Goal: Task Accomplishment & Management: Use online tool/utility

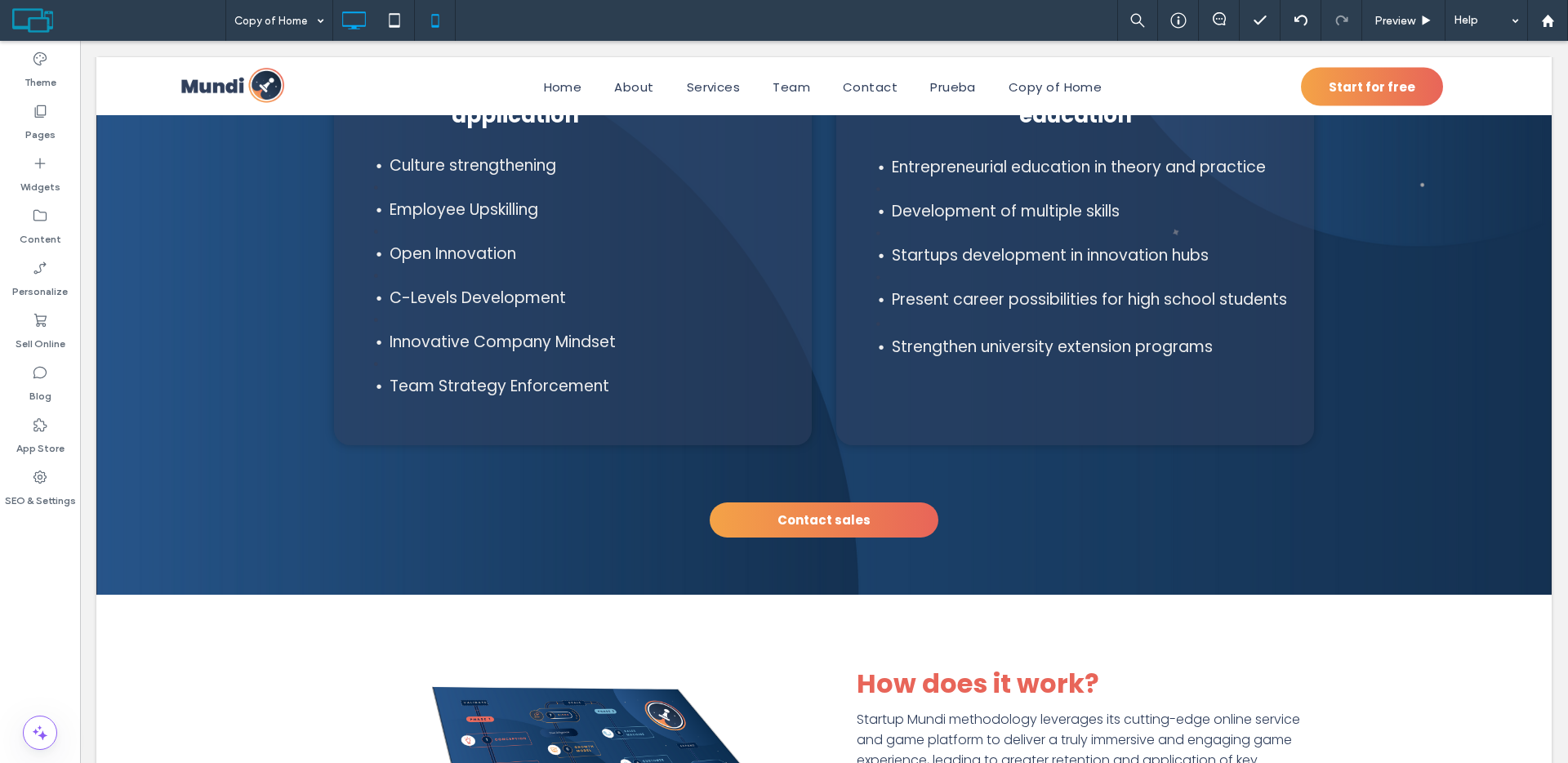
scroll to position [2191, 0]
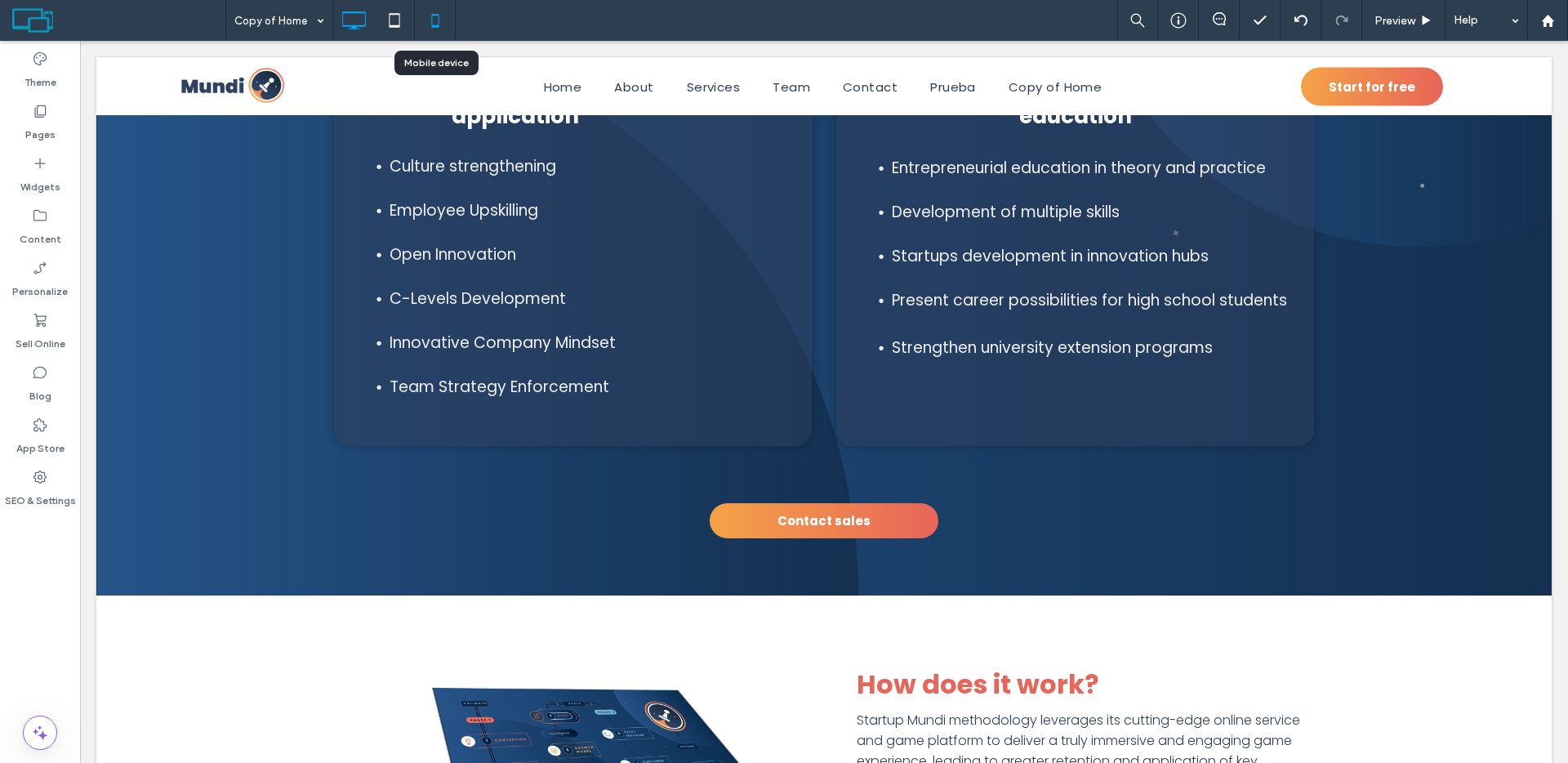
click at [438, 25] on use at bounding box center [435, 20] width 7 height 13
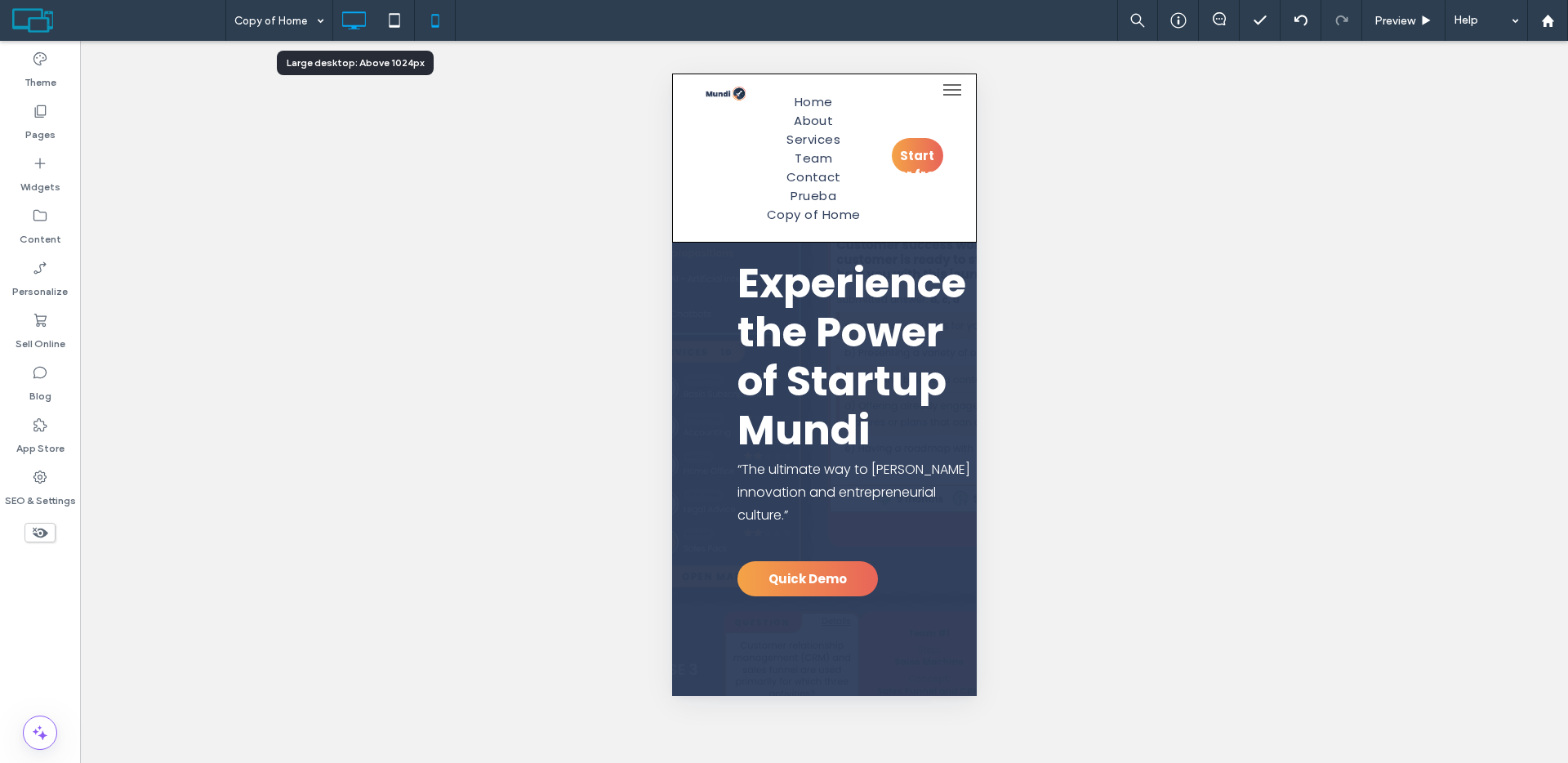
click at [362, 17] on icon at bounding box center [353, 21] width 33 height 33
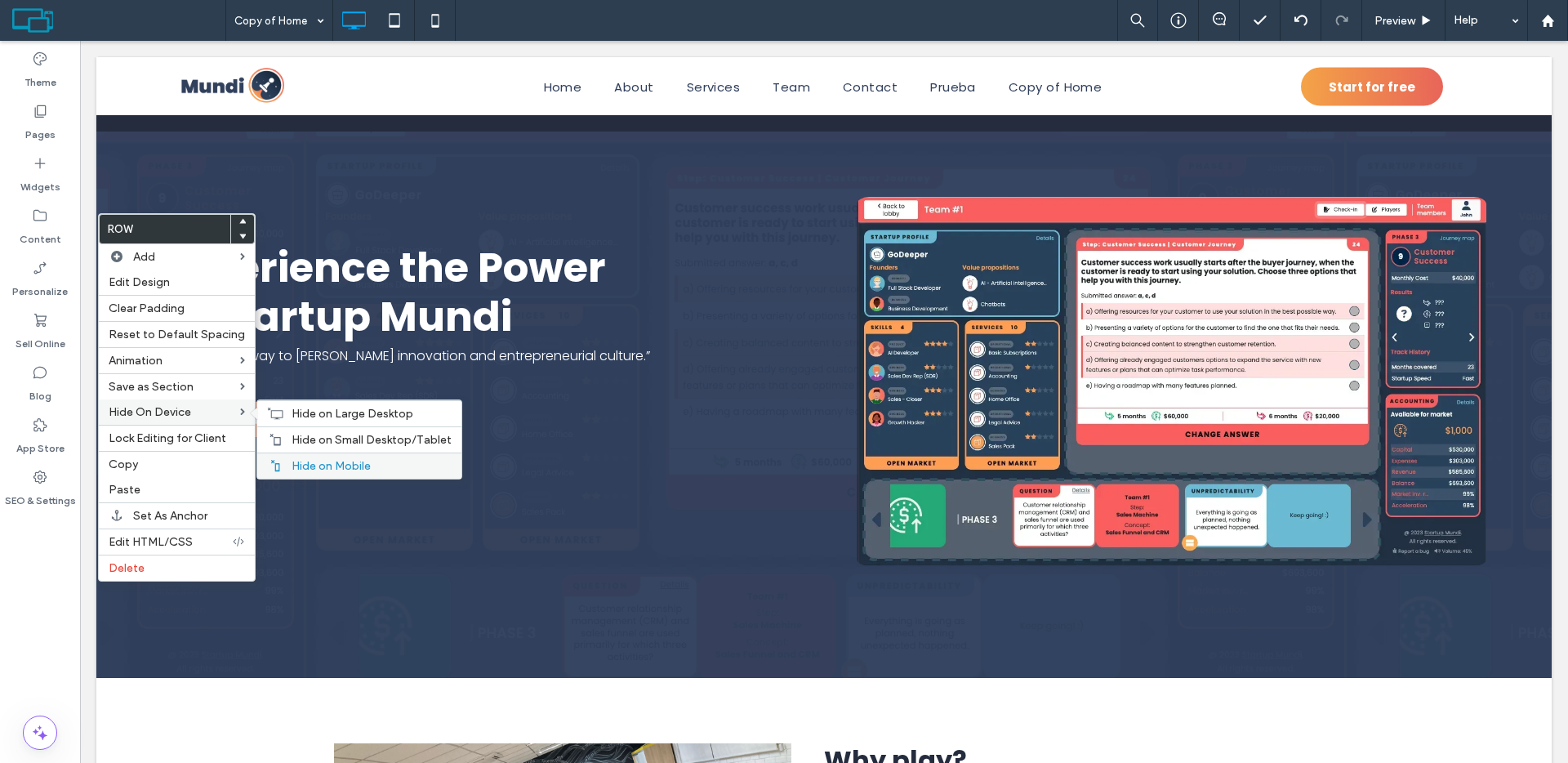
click at [325, 468] on span "Hide on Mobile" at bounding box center [331, 466] width 79 height 14
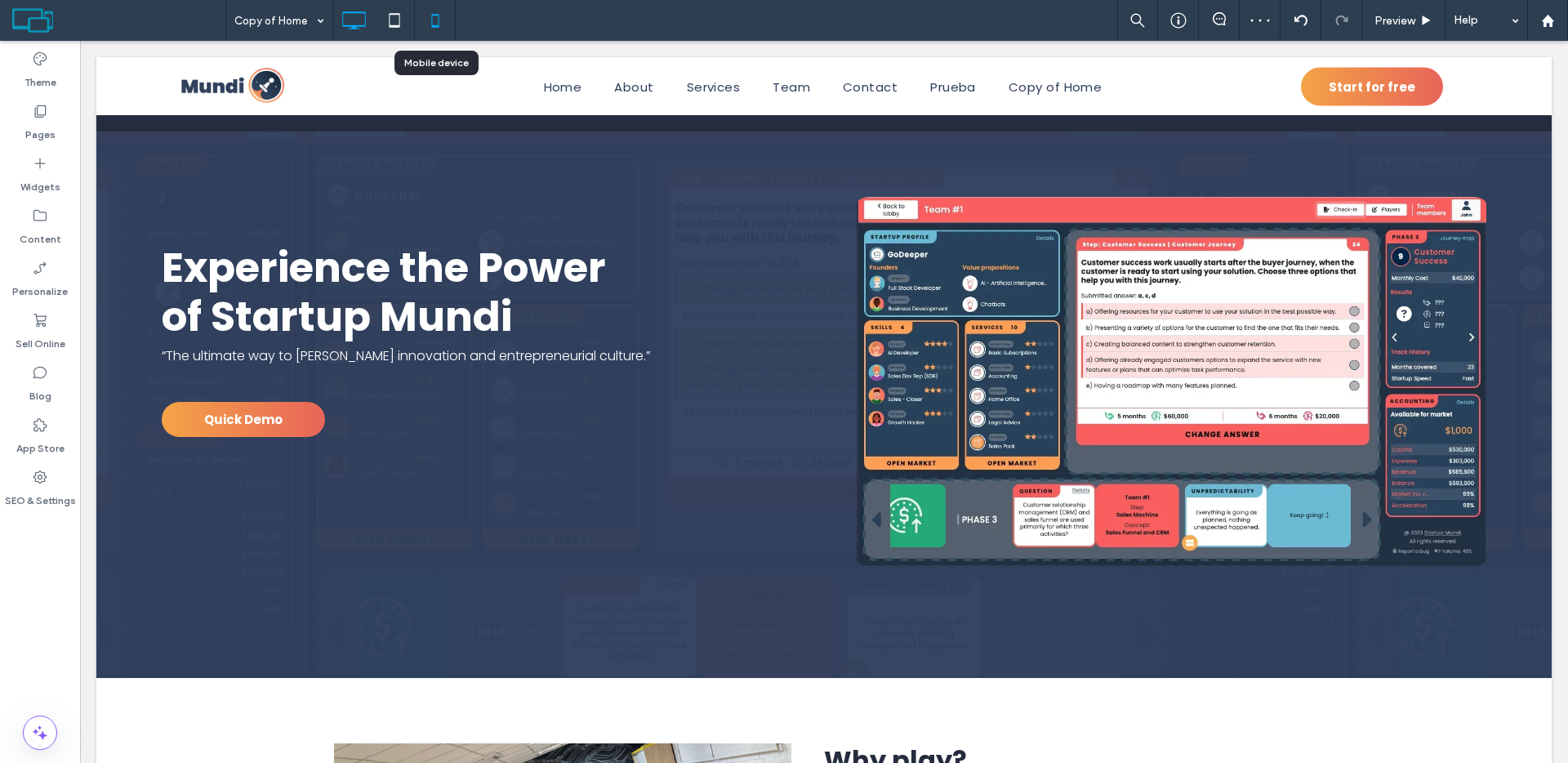
click at [432, 24] on use at bounding box center [435, 20] width 7 height 13
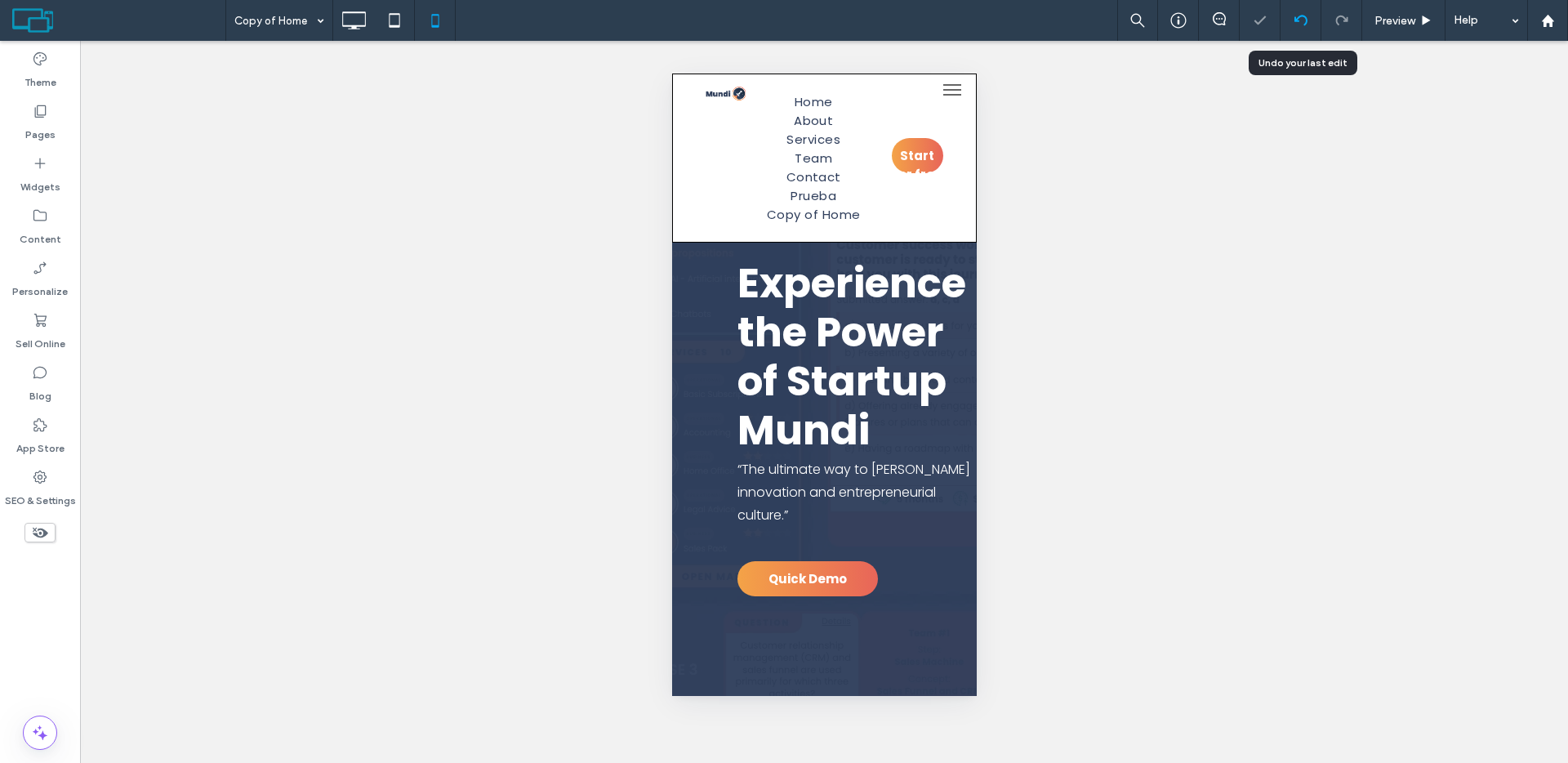
click at [1305, 21] on use at bounding box center [1300, 20] width 13 height 11
click at [355, 28] on use at bounding box center [355, 21] width 24 height 18
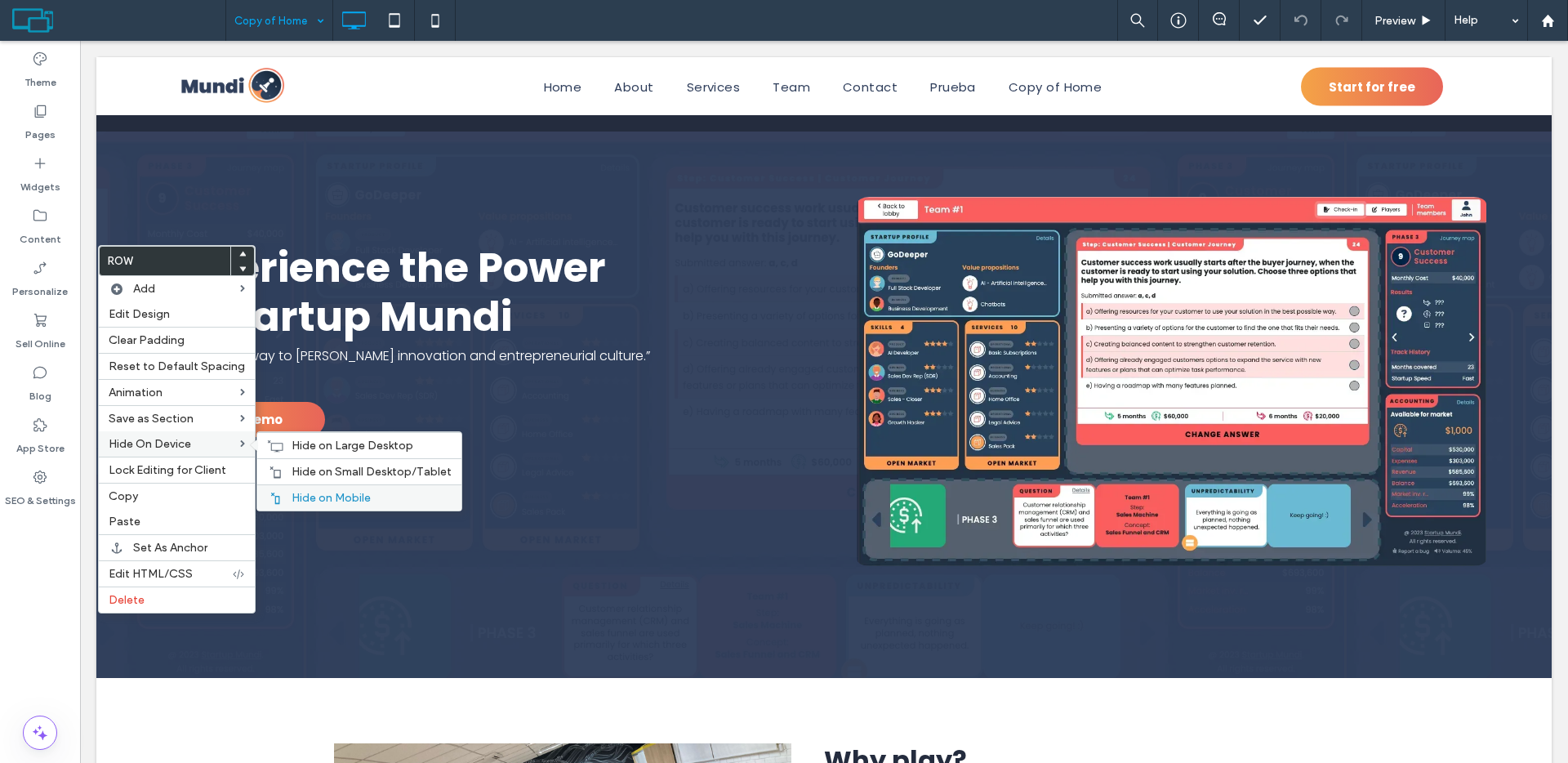
click at [328, 498] on span "Hide on Mobile" at bounding box center [331, 497] width 79 height 14
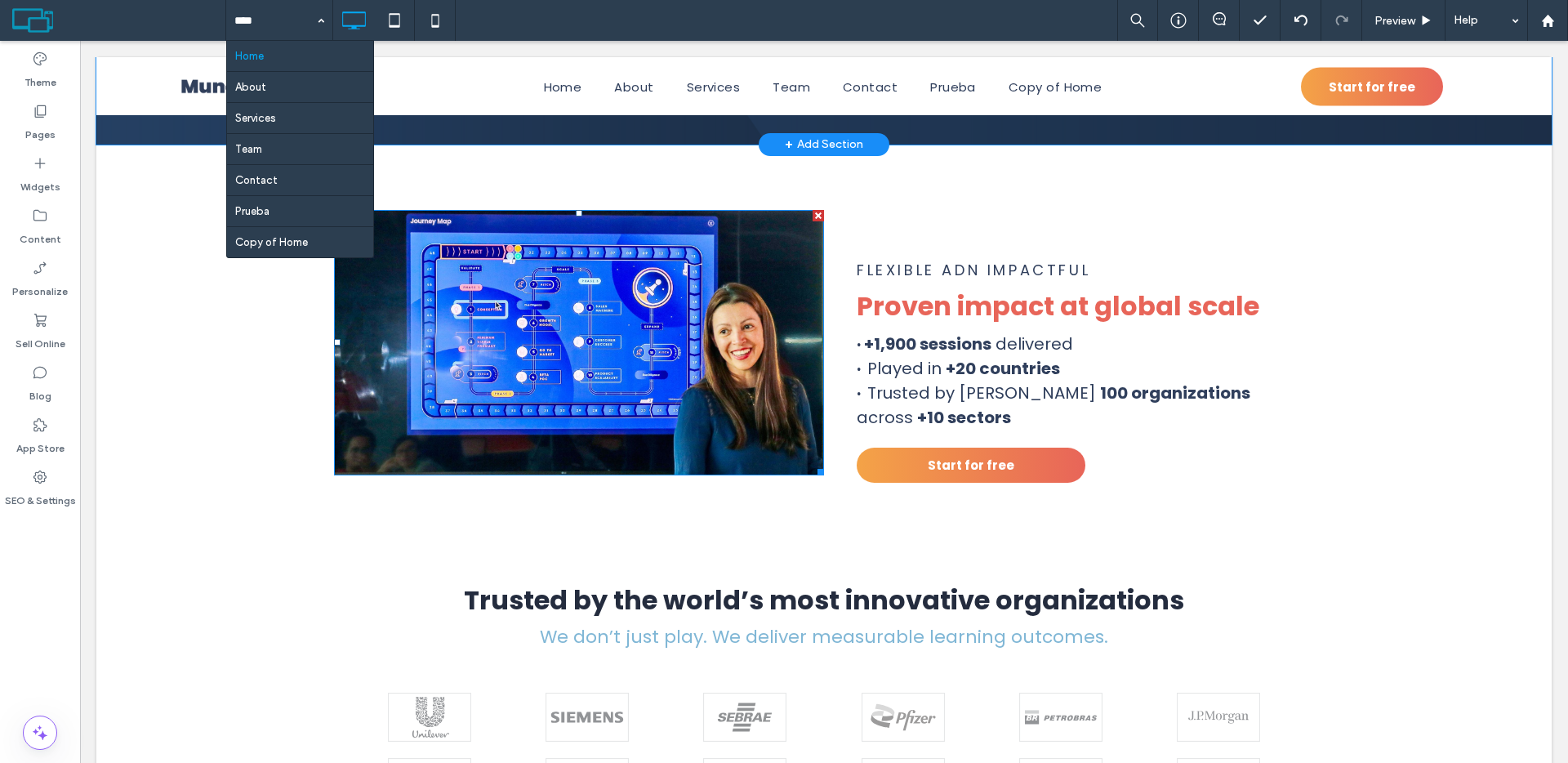
scroll to position [3573, 0]
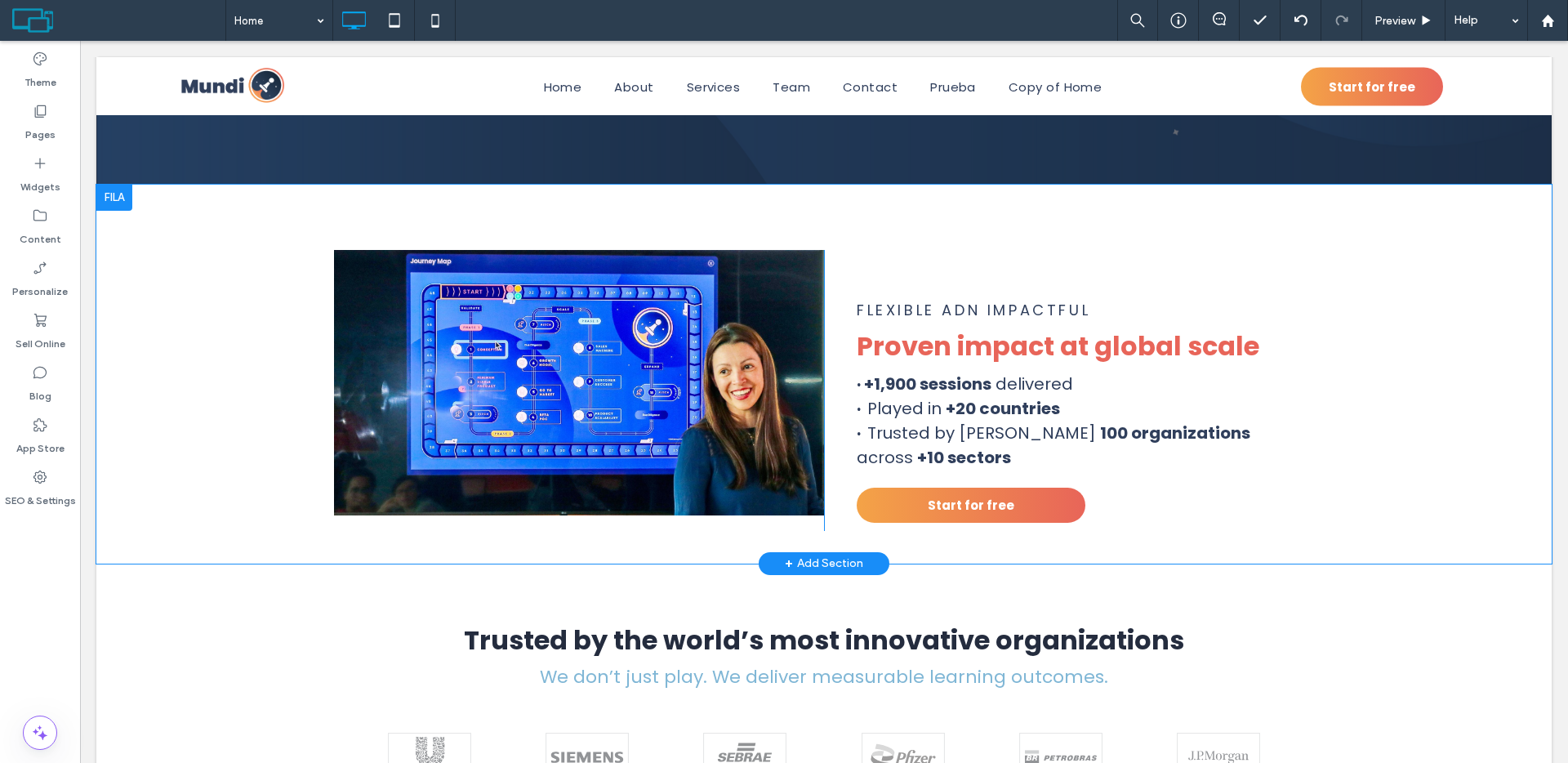
click at [865, 258] on div "Flexible adn Impactful Proven impact at global scale · +1,900 sessions delivere…" at bounding box center [1068, 391] width 490 height 281
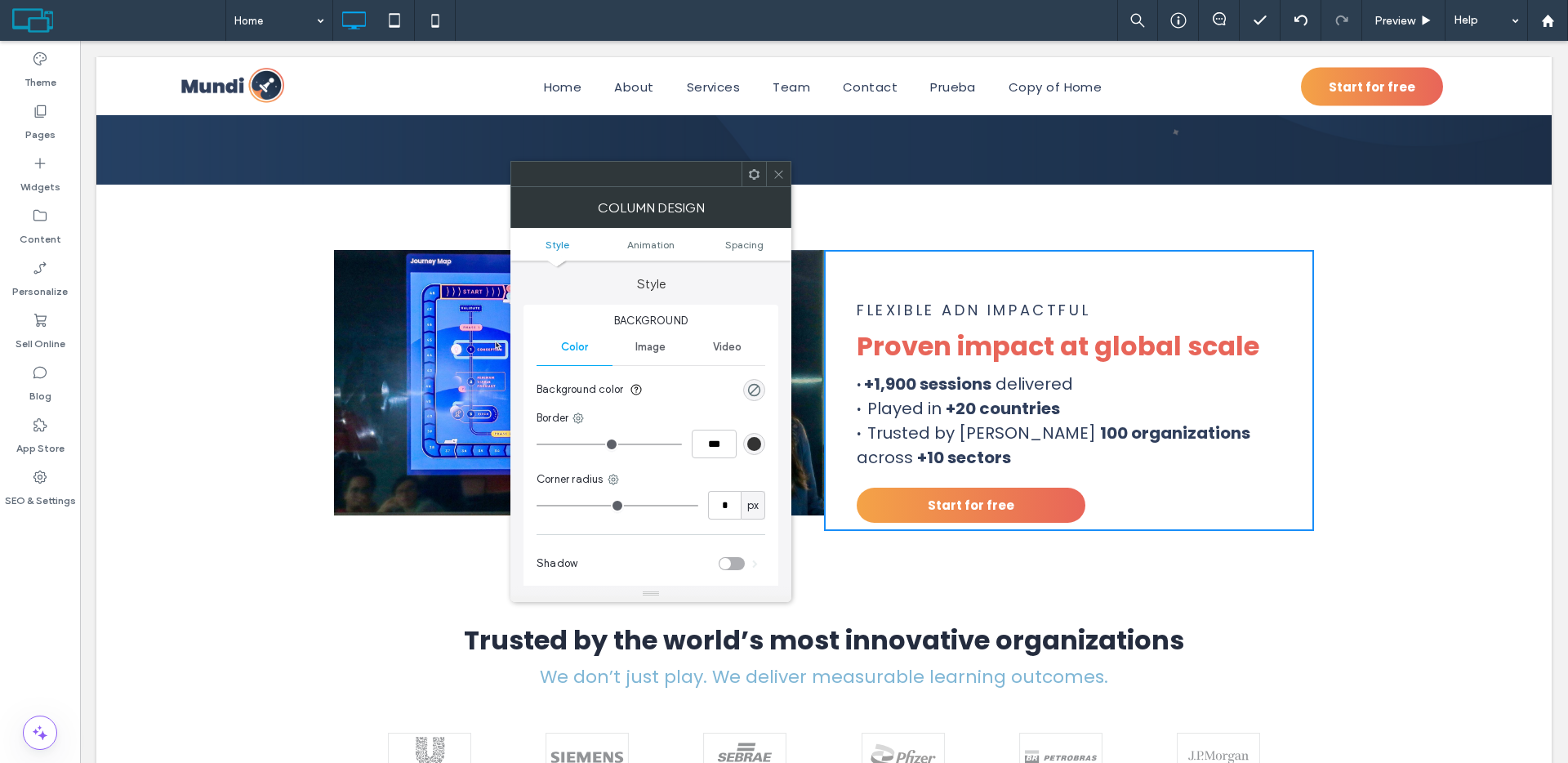
click at [750, 179] on span at bounding box center [755, 173] width 13 height 24
click at [780, 179] on icon at bounding box center [779, 175] width 13 height 13
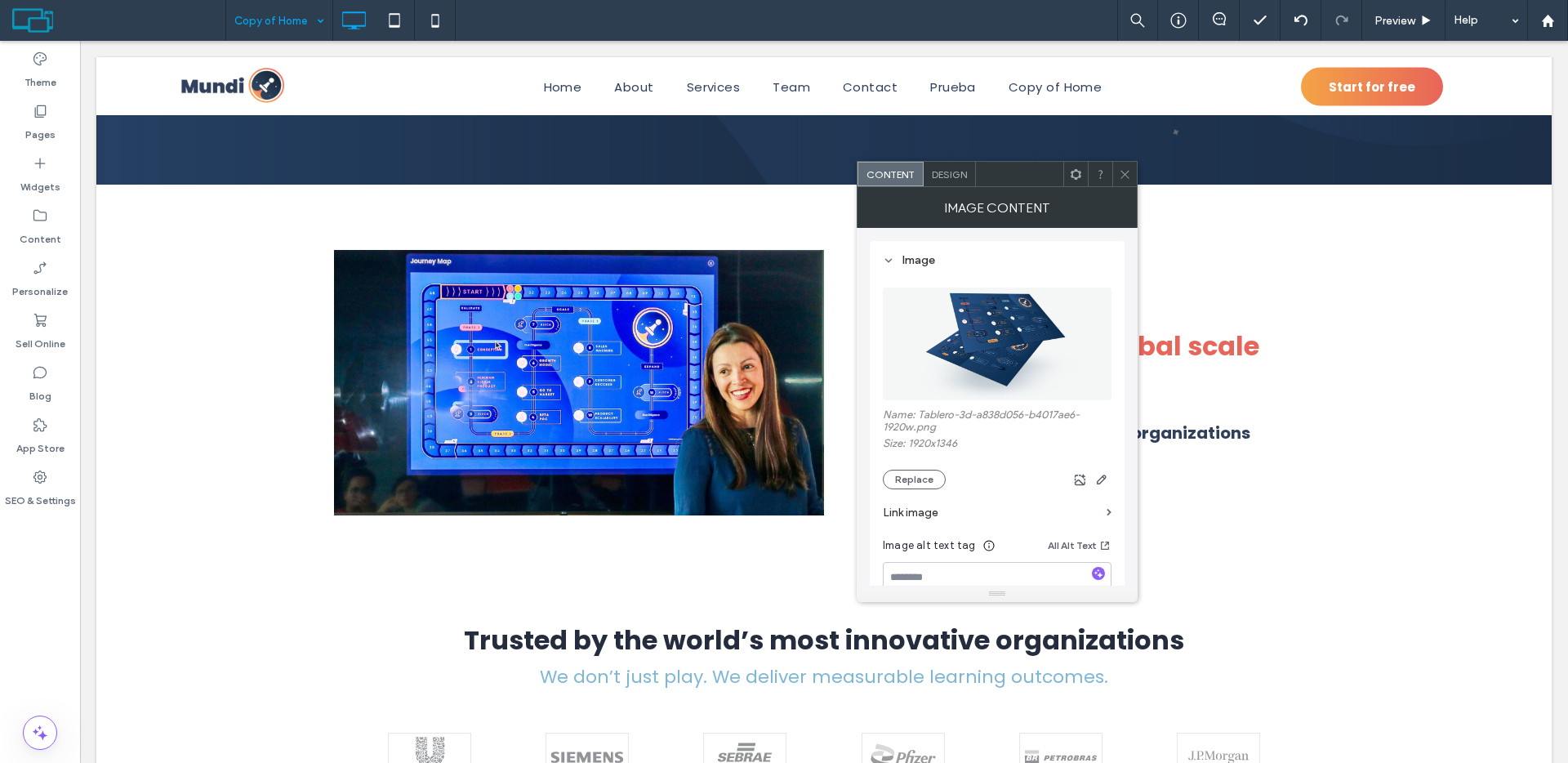
click at [962, 177] on span "Design" at bounding box center [948, 175] width 35 height 13
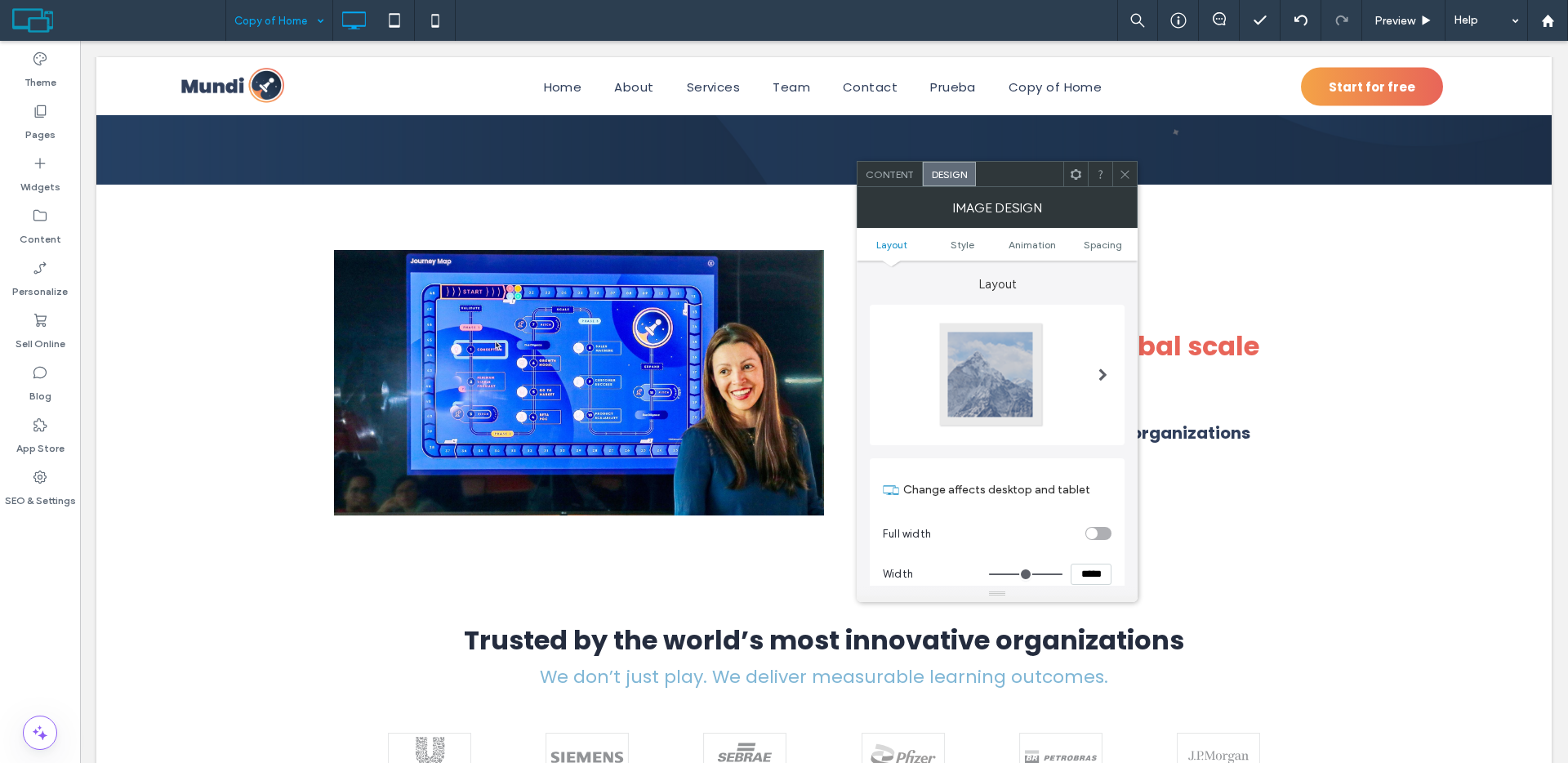
click at [1078, 171] on use at bounding box center [1076, 174] width 11 height 11
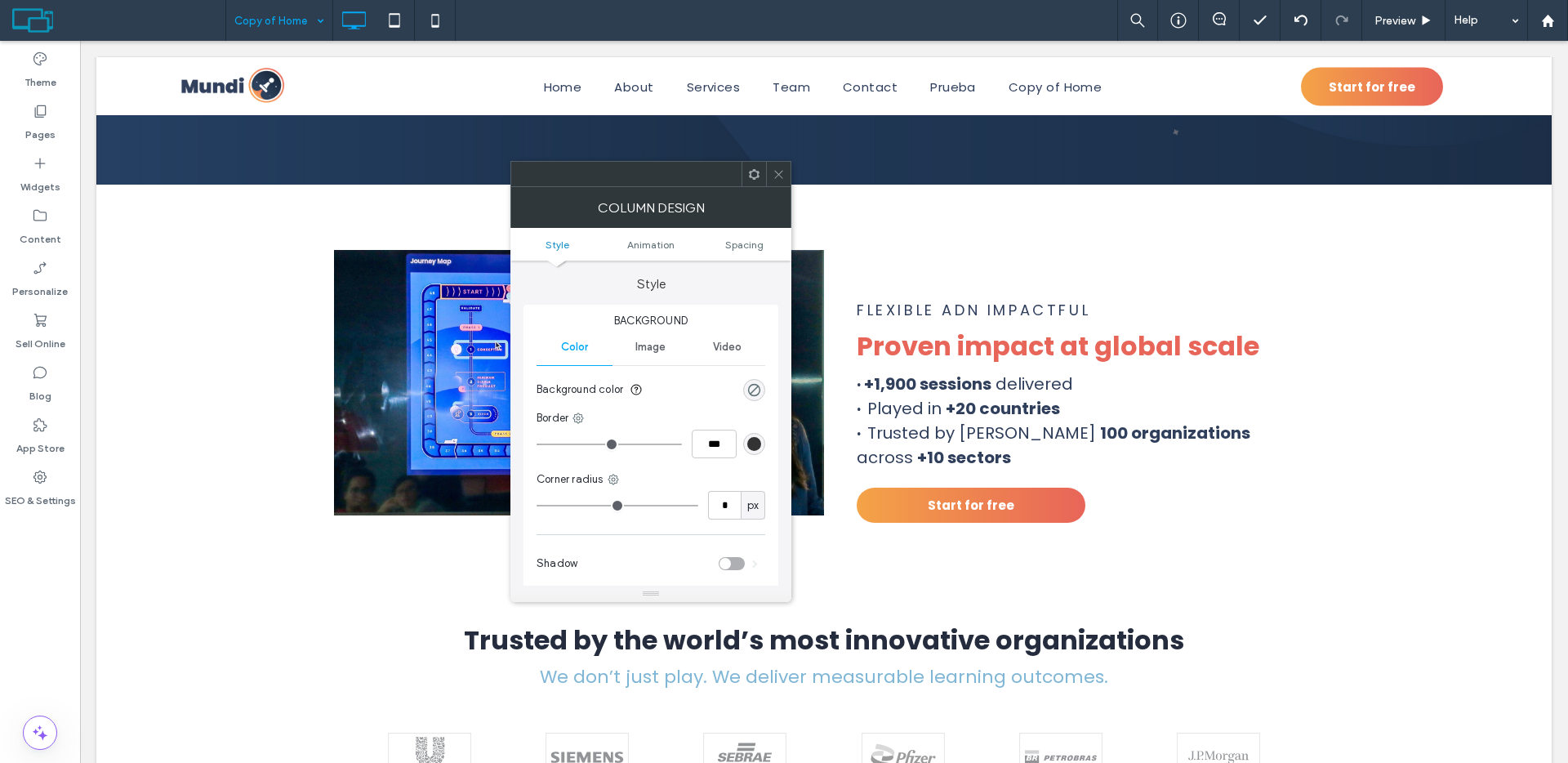
click at [750, 180] on span at bounding box center [755, 173] width 13 height 24
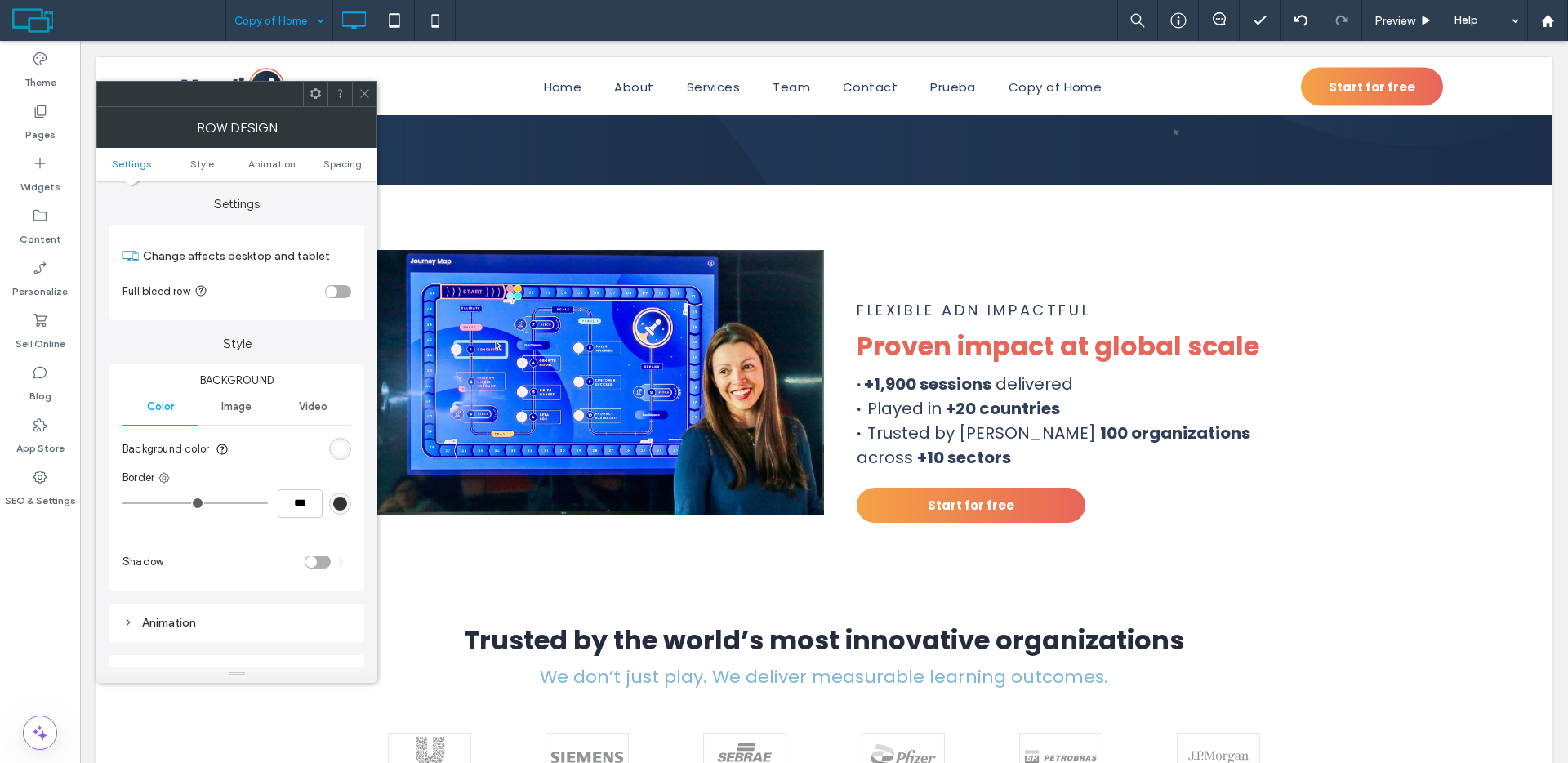
click at [310, 97] on icon at bounding box center [316, 93] width 13 height 13
click at [355, 90] on div at bounding box center [363, 93] width 24 height 24
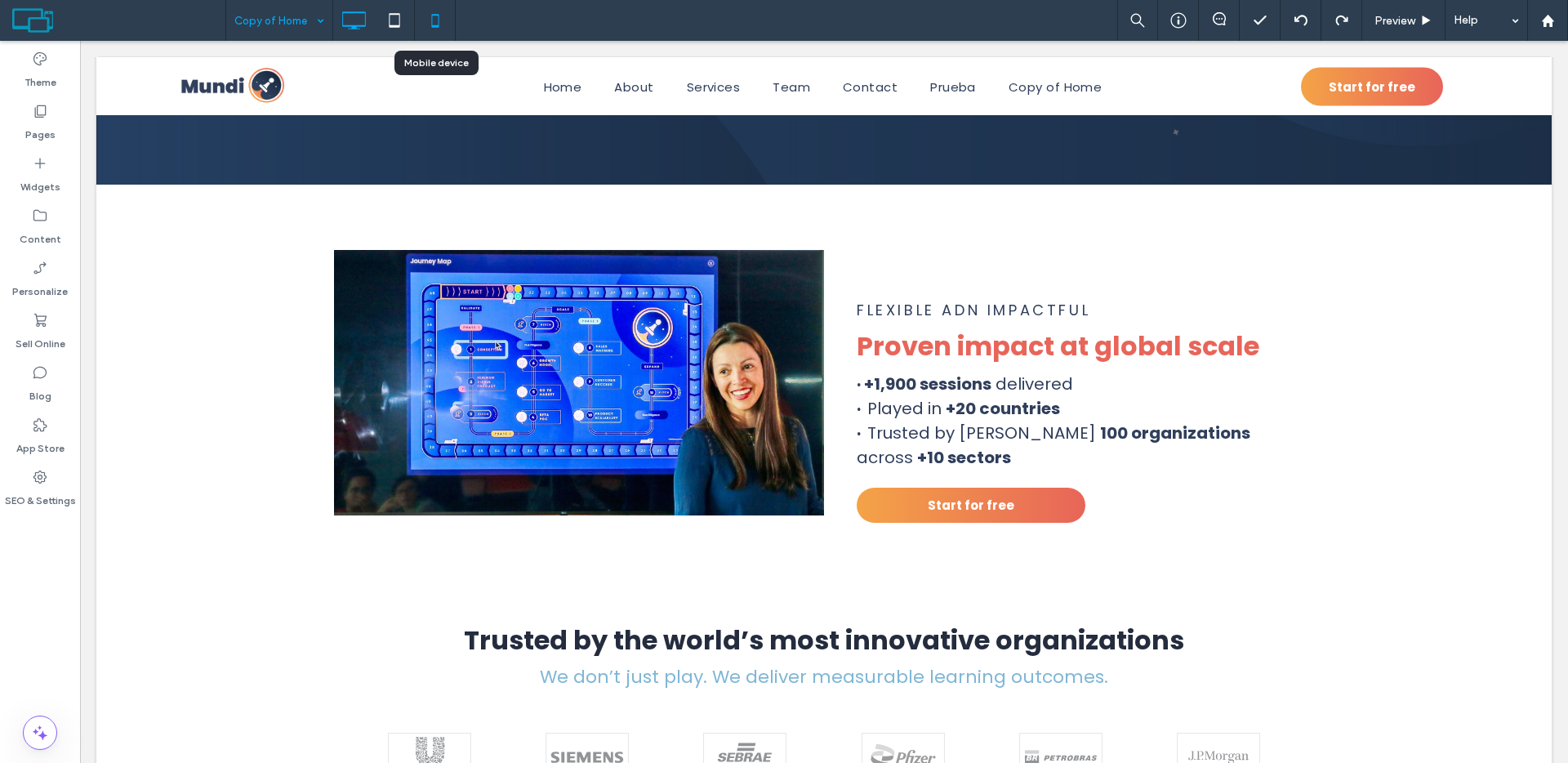
click at [432, 22] on icon at bounding box center [435, 21] width 33 height 33
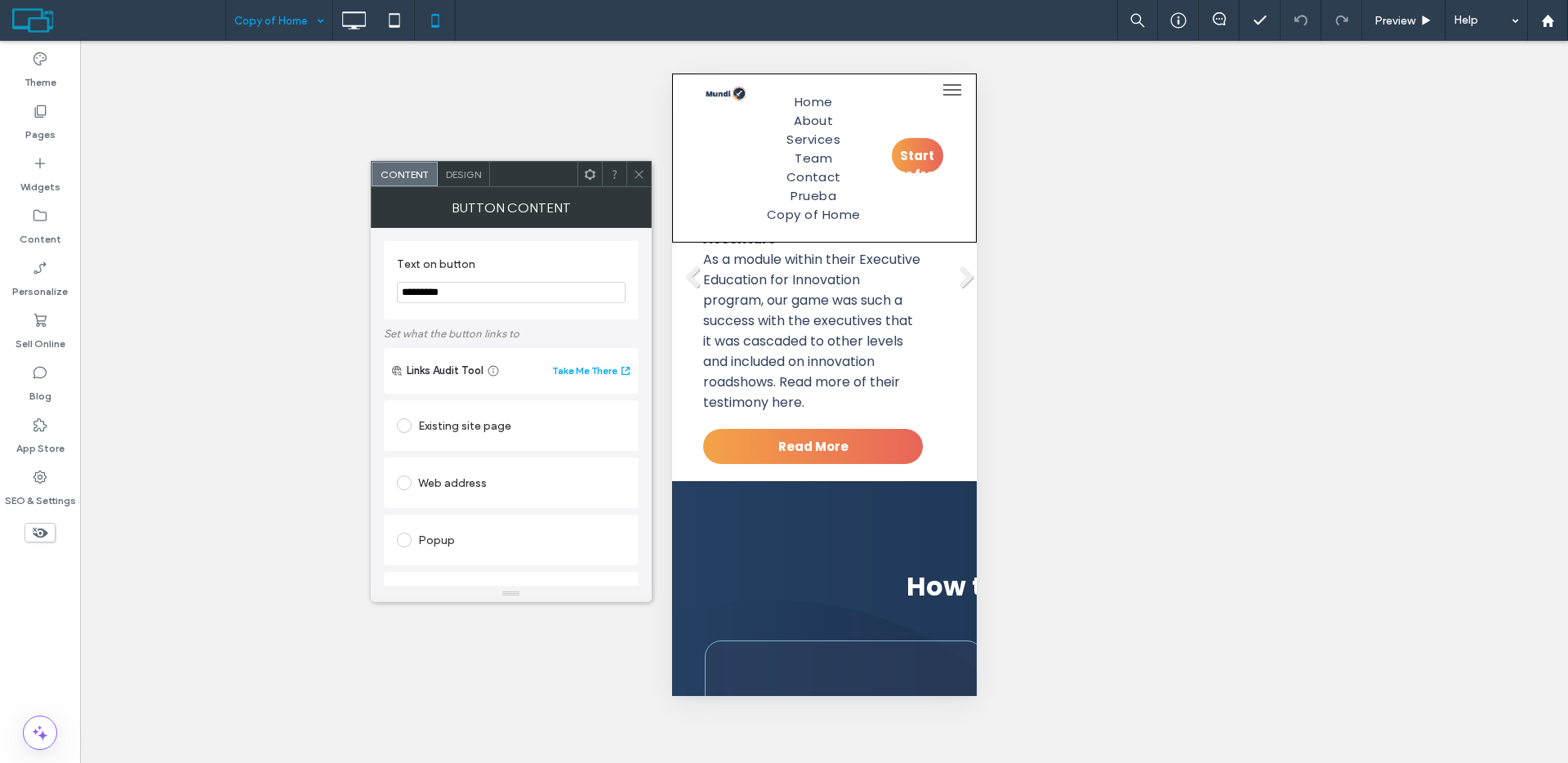
click at [432, 291] on input "*********" at bounding box center [511, 292] width 228 height 21
type input "*********"
click at [649, 170] on div at bounding box center [638, 173] width 24 height 24
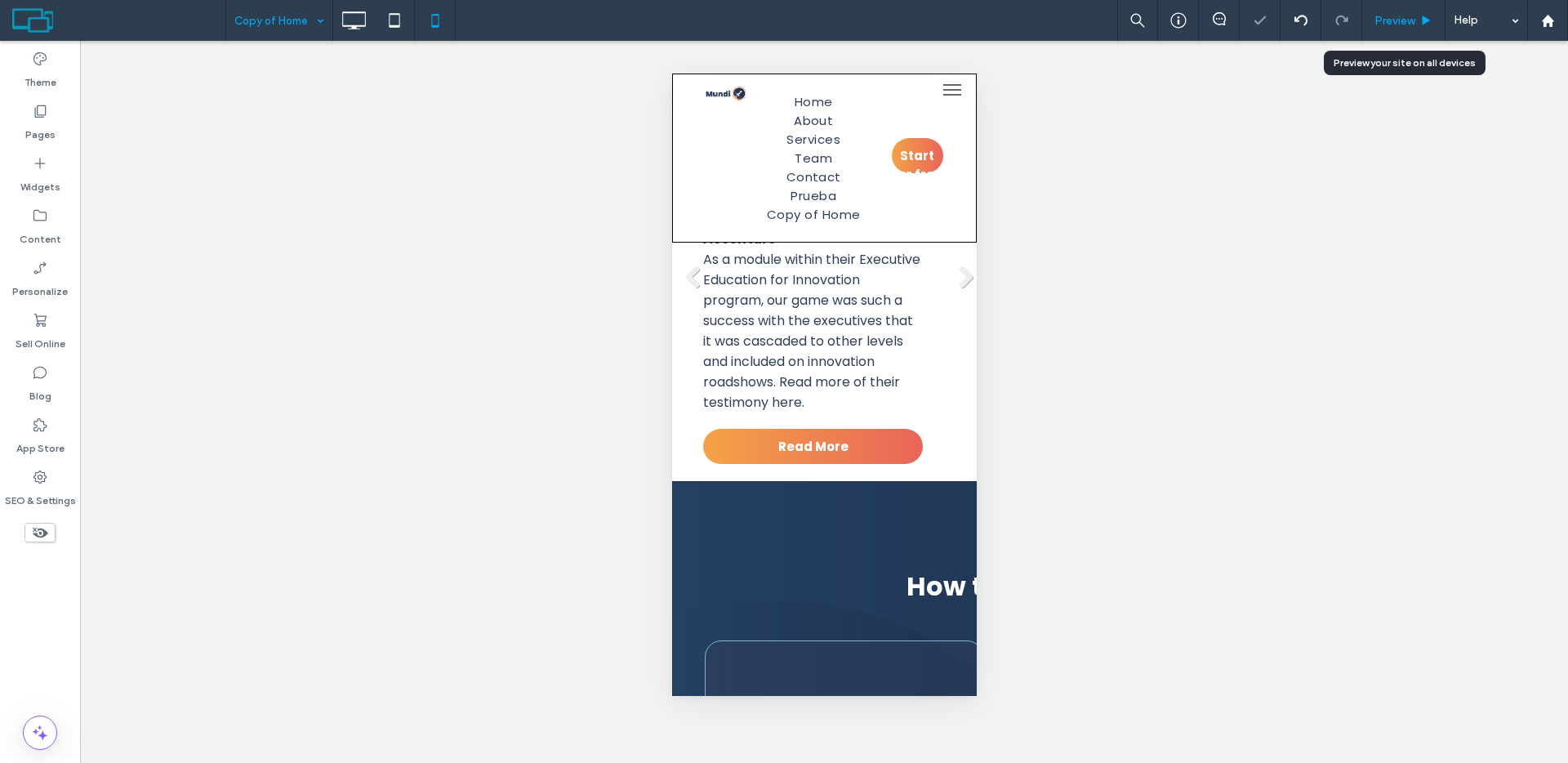
click at [1391, 14] on span "Preview" at bounding box center [1394, 20] width 41 height 14
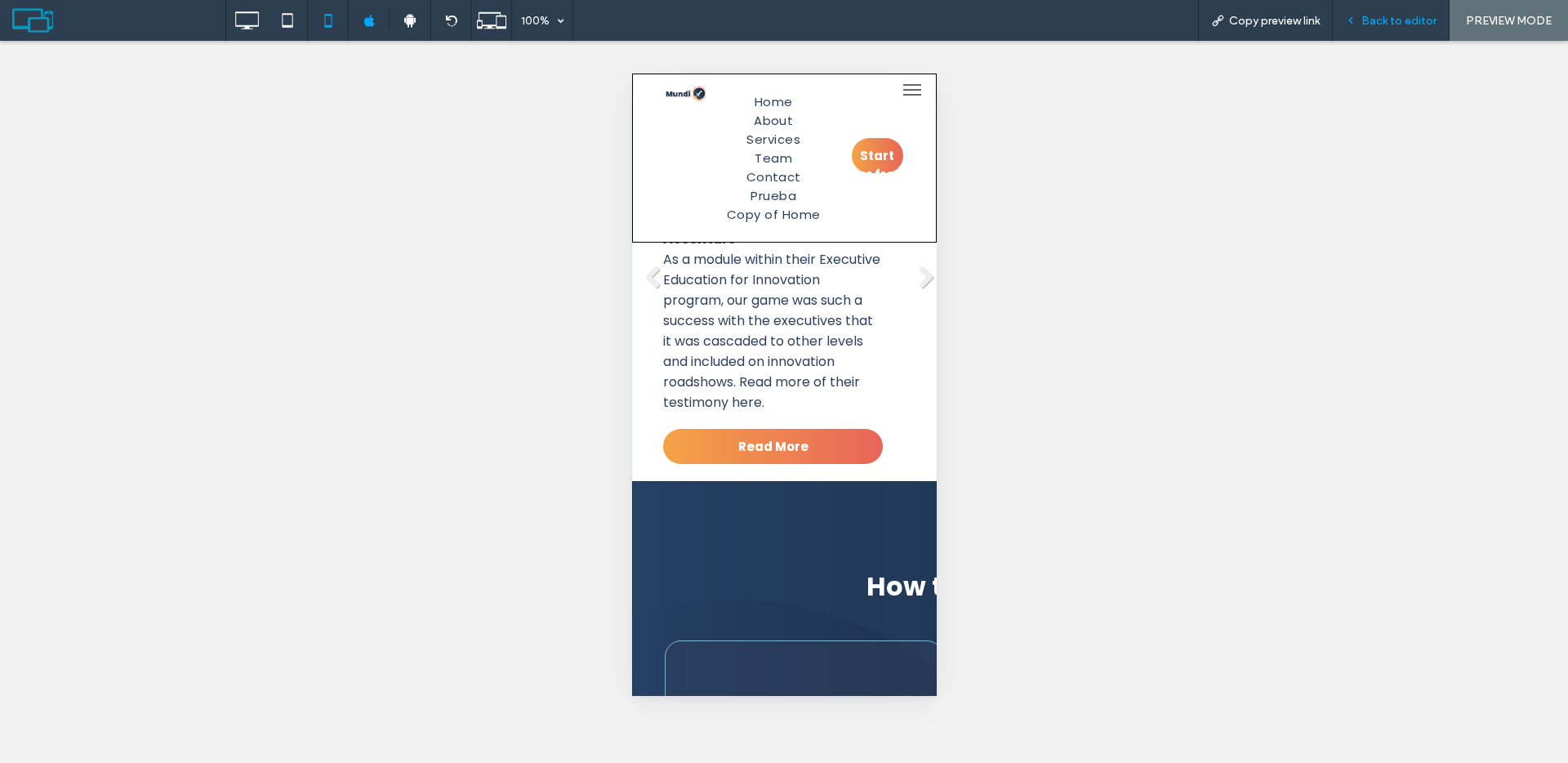
click at [1413, 21] on span "Back to editor" at bounding box center [1399, 20] width 75 height 14
